Goal: Task Accomplishment & Management: Manage account settings

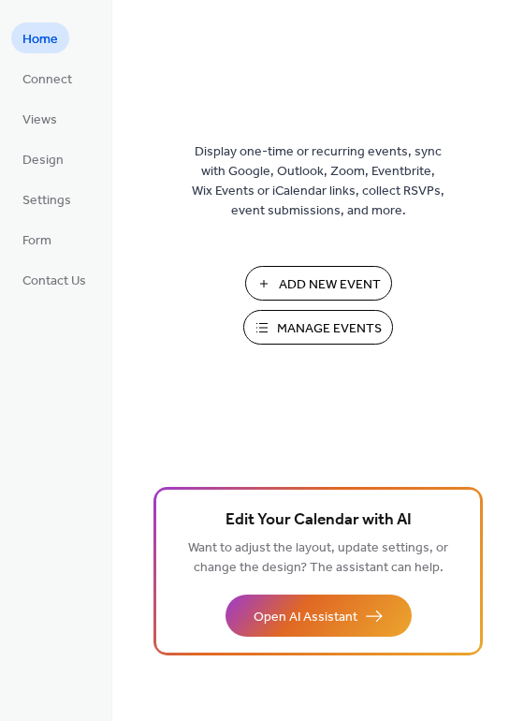
click at [347, 329] on span "Manage Events" at bounding box center [329, 329] width 105 height 20
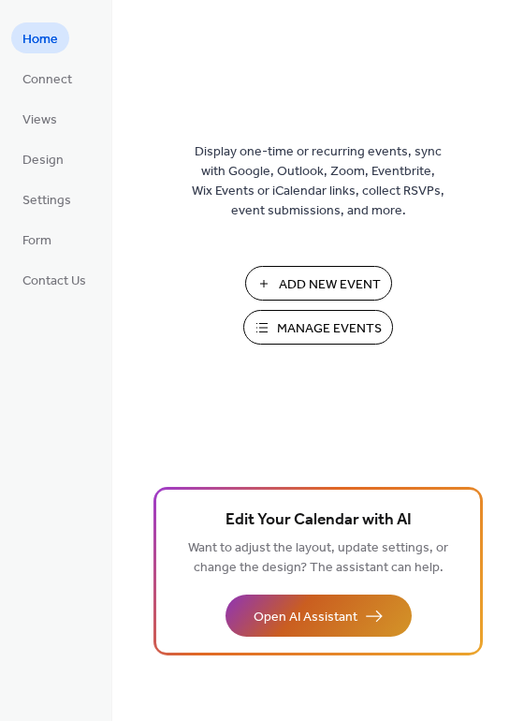
click at [308, 614] on span "Open AI Assistant" at bounding box center [306, 618] width 104 height 20
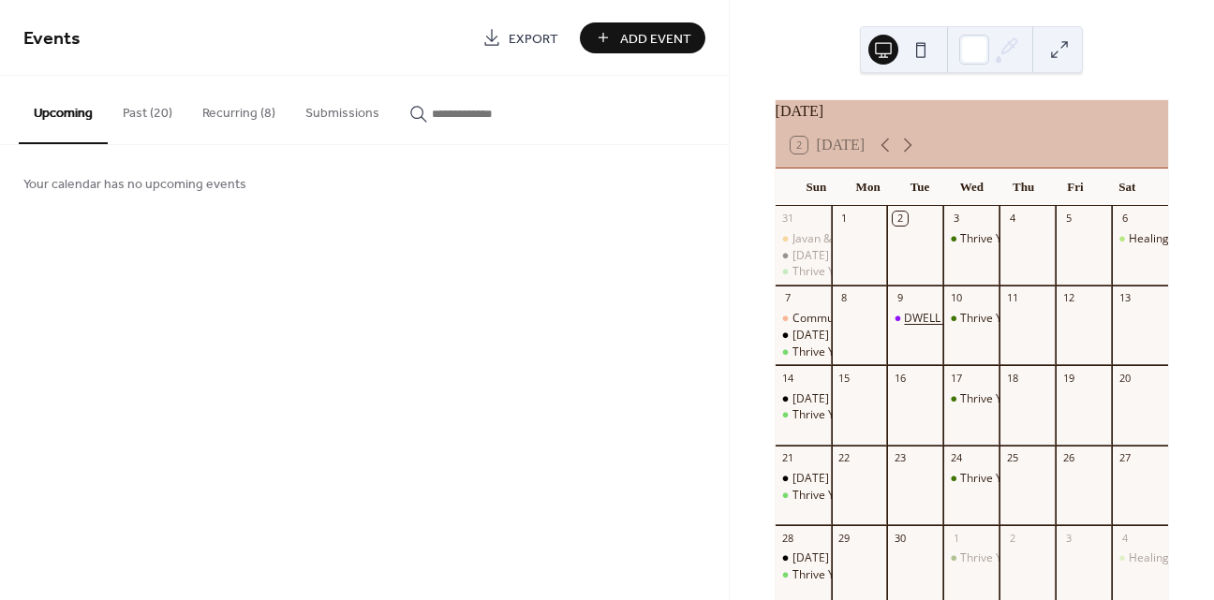
click at [922, 327] on div "DWELL Women's Bible Study - Fall 2025" at bounding box center [1055, 319] width 302 height 16
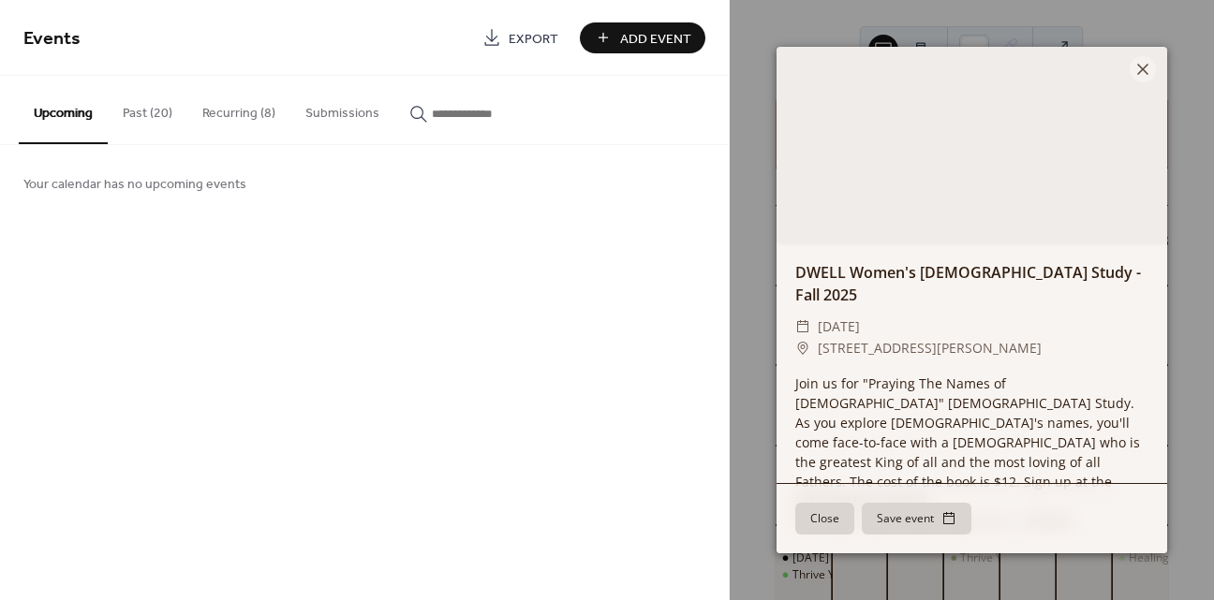
click at [362, 112] on button "Submissions" at bounding box center [342, 109] width 104 height 66
click at [151, 114] on button "Past (20)" at bounding box center [148, 109] width 80 height 66
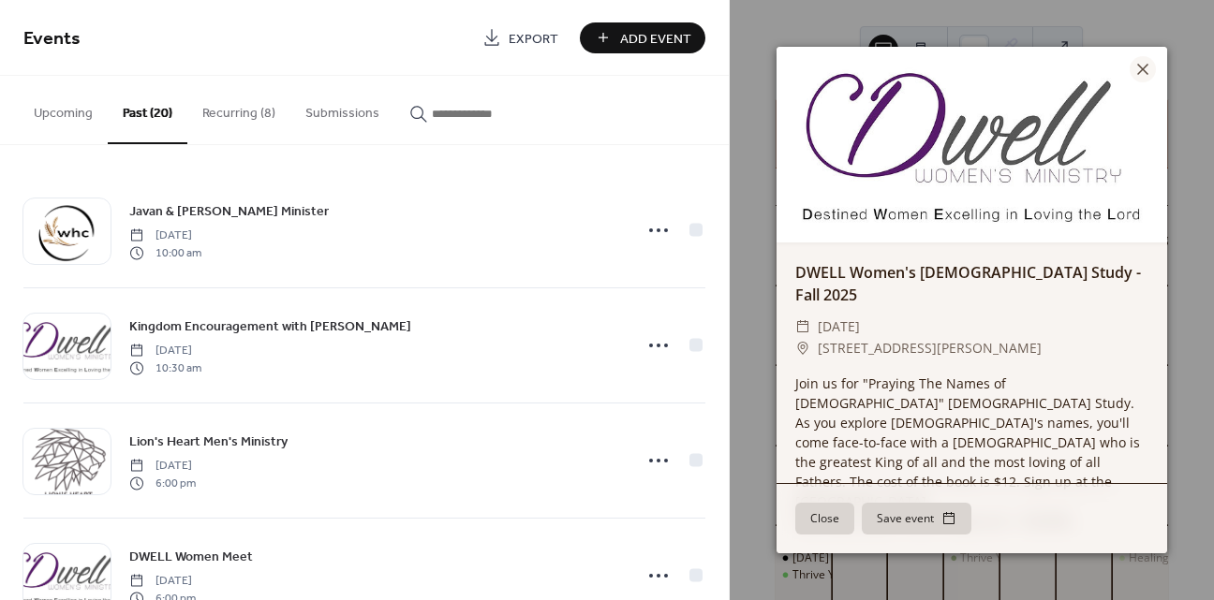
click at [68, 115] on button "Upcoming" at bounding box center [63, 109] width 89 height 66
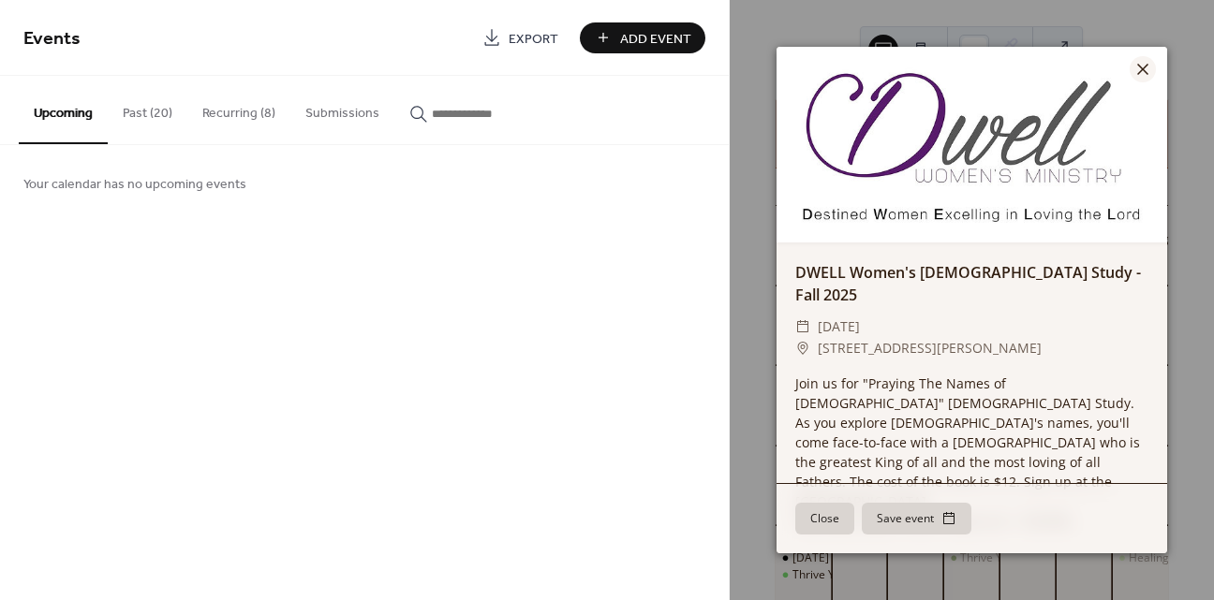
click at [1144, 70] on icon at bounding box center [1142, 69] width 11 height 11
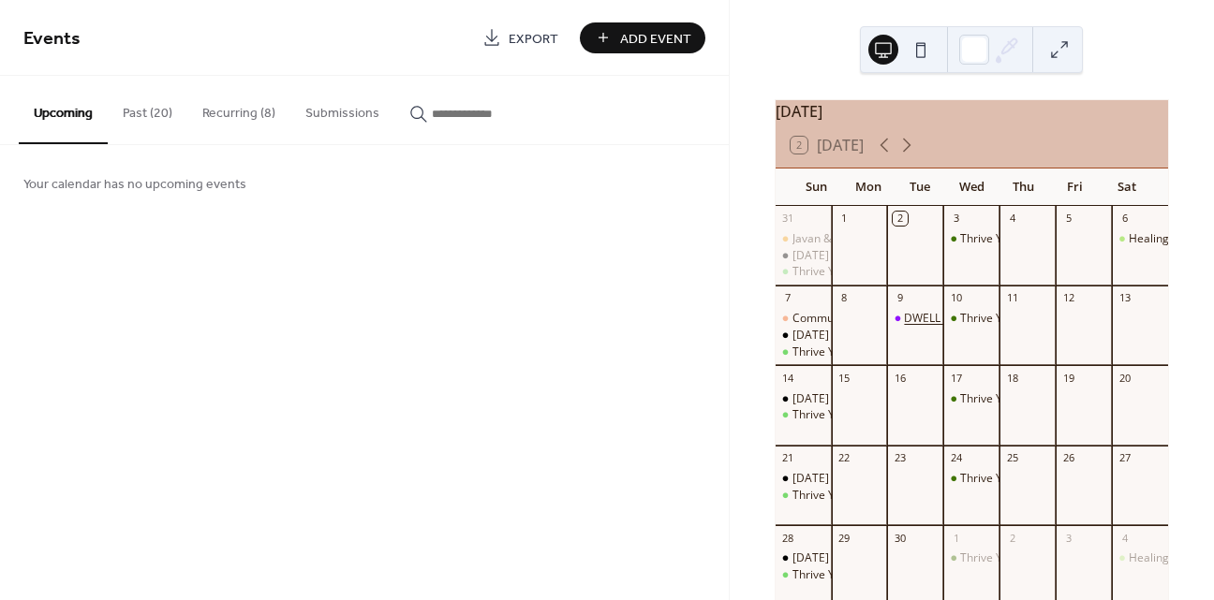
click at [930, 327] on div "DWELL Women's Bible Study - Fall 2025" at bounding box center [1055, 319] width 302 height 16
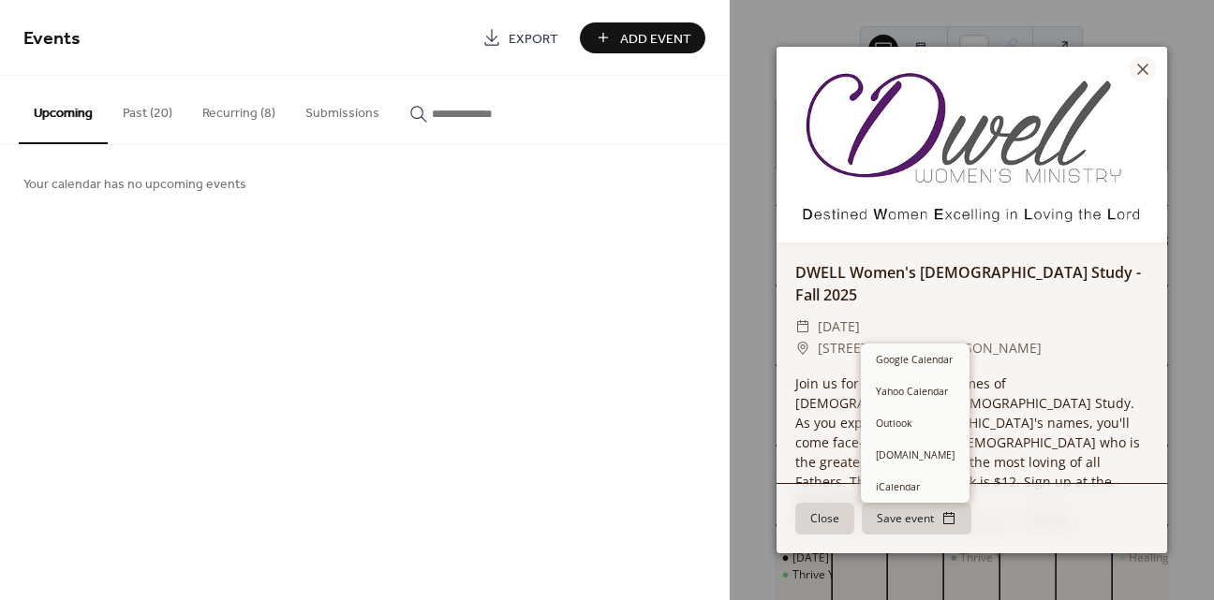
click at [898, 525] on button "Save event" at bounding box center [917, 519] width 110 height 32
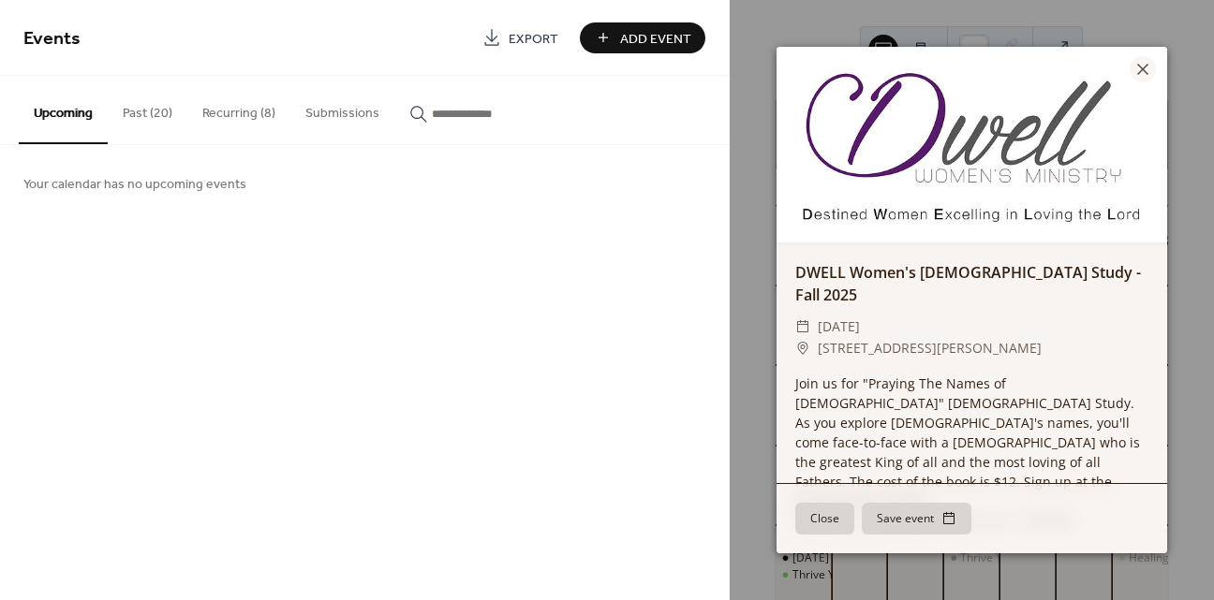
click at [691, 443] on div "Events Export Add Event Upcoming Past (20) Recurring (8) Submissions Your calen…" at bounding box center [364, 300] width 729 height 600
click at [1143, 72] on icon at bounding box center [1142, 69] width 22 height 22
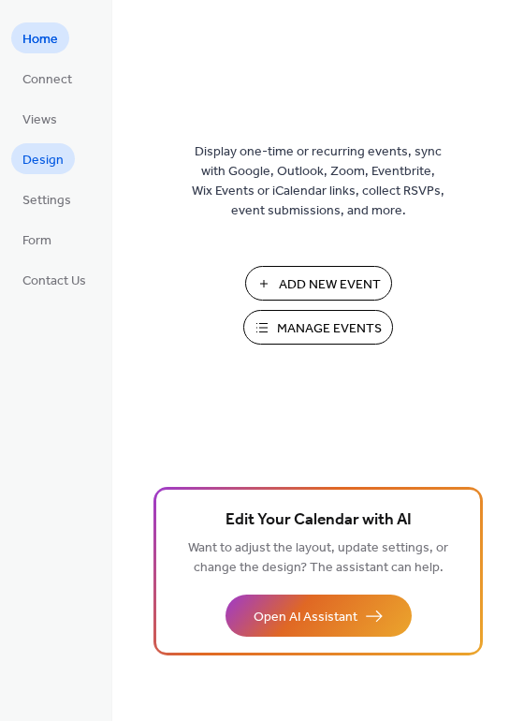
click at [45, 159] on span "Design" at bounding box center [42, 161] width 41 height 20
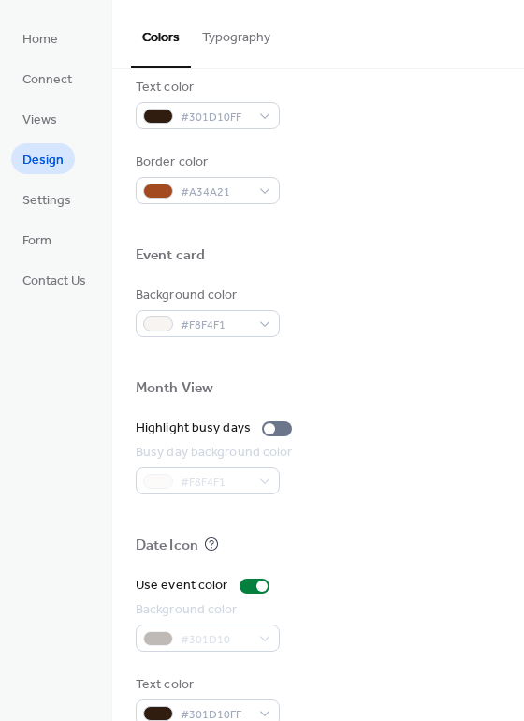
scroll to position [802, 0]
